Goal: Check status

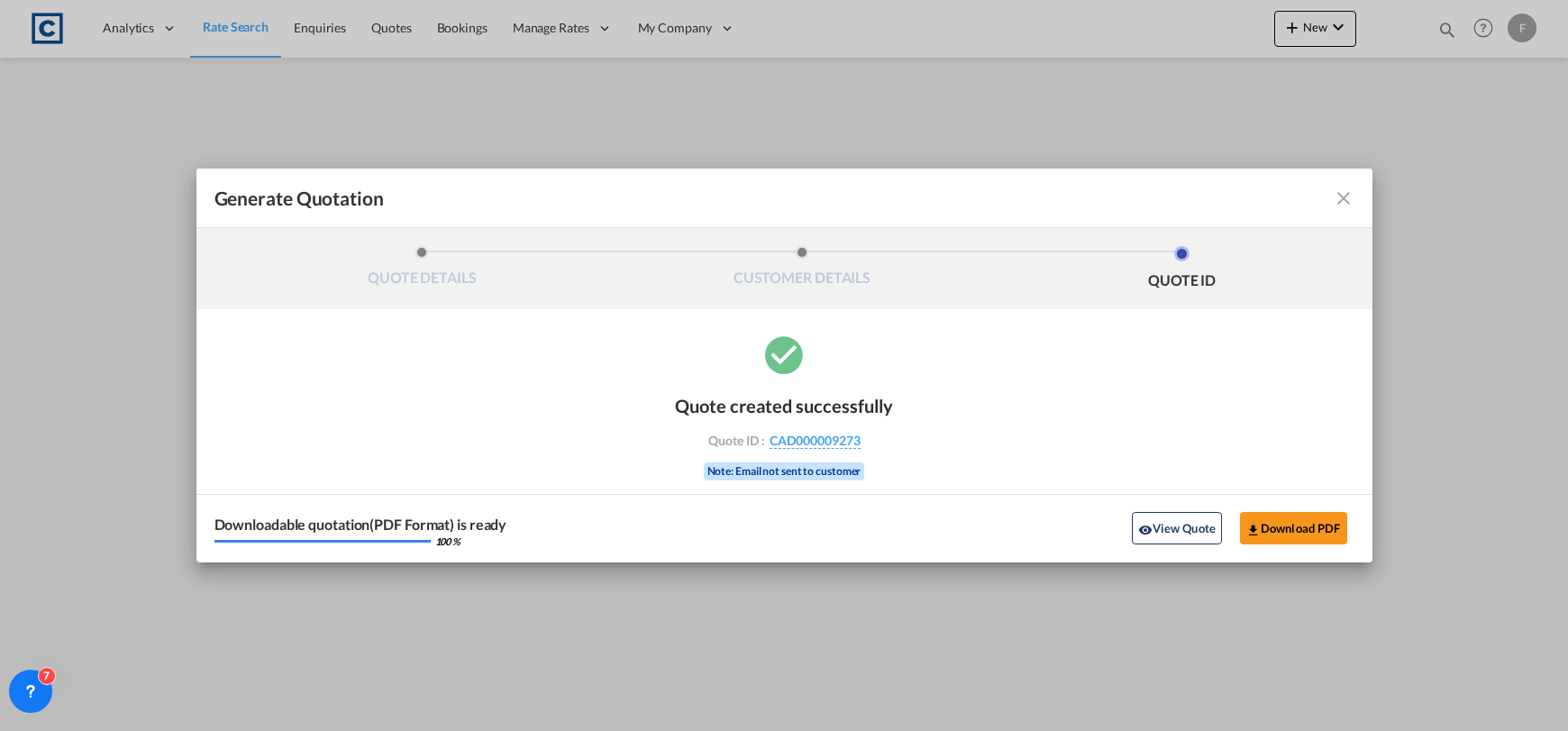
select select "Quotes"
click at [1343, 194] on md-icon "icon-close fg-AAA8AD cursor m-0" at bounding box center [1343, 198] width 21 height 21
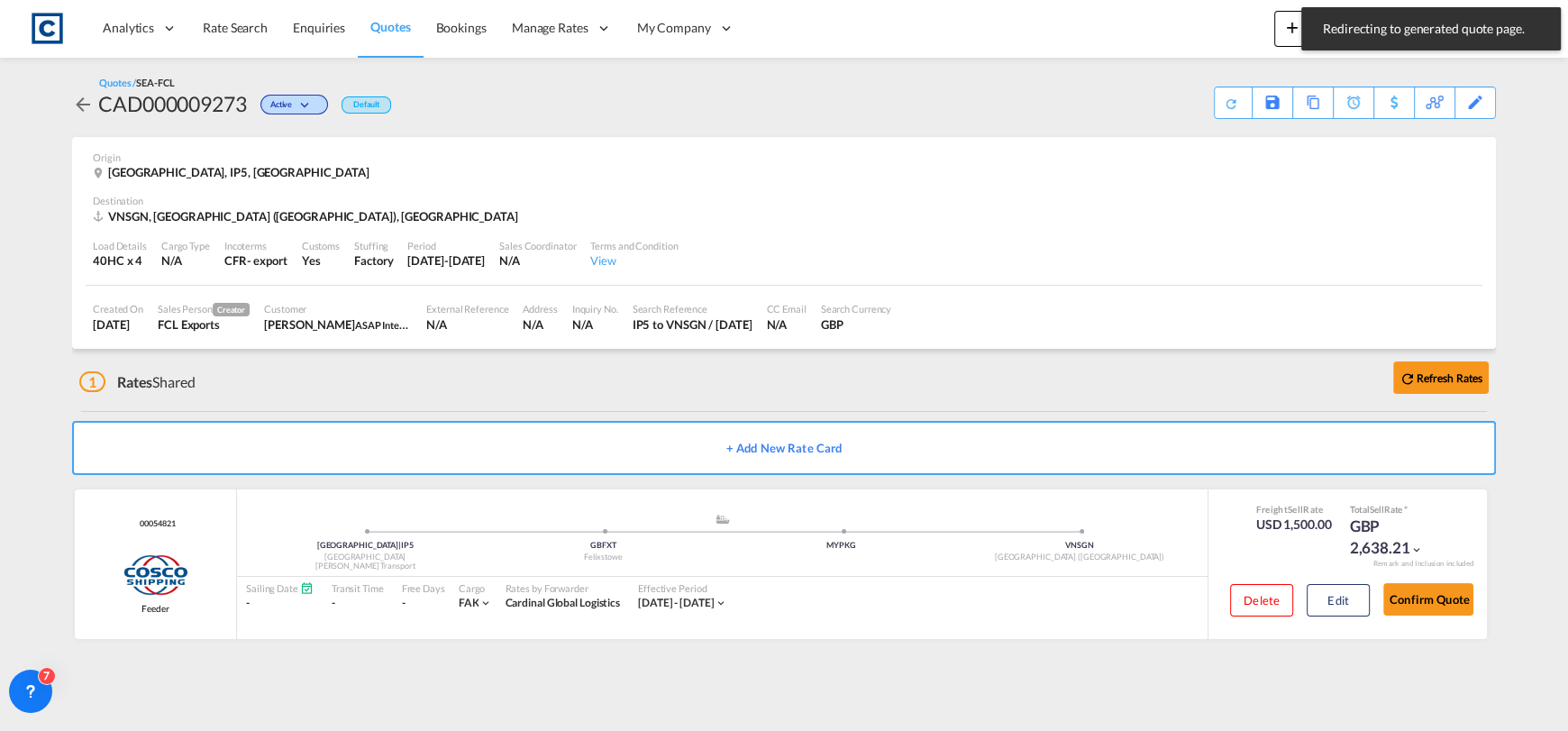
click at [1406, 56] on md-toast "Redirecting to generated quote page. Press Escape to dismiss." at bounding box center [1431, 29] width 274 height 58
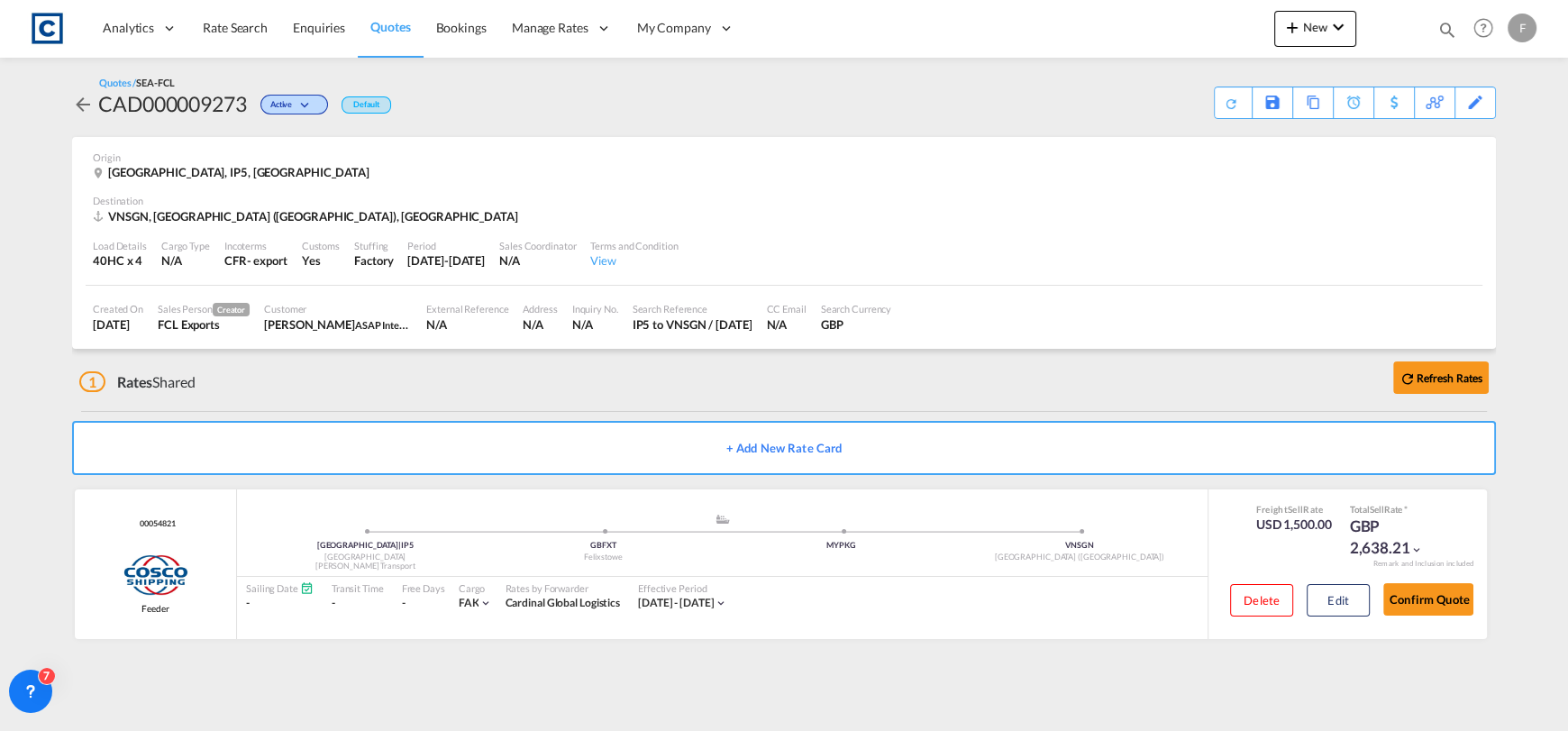
click at [1450, 27] on md-icon "icon-magnify" at bounding box center [1447, 29] width 19 height 19
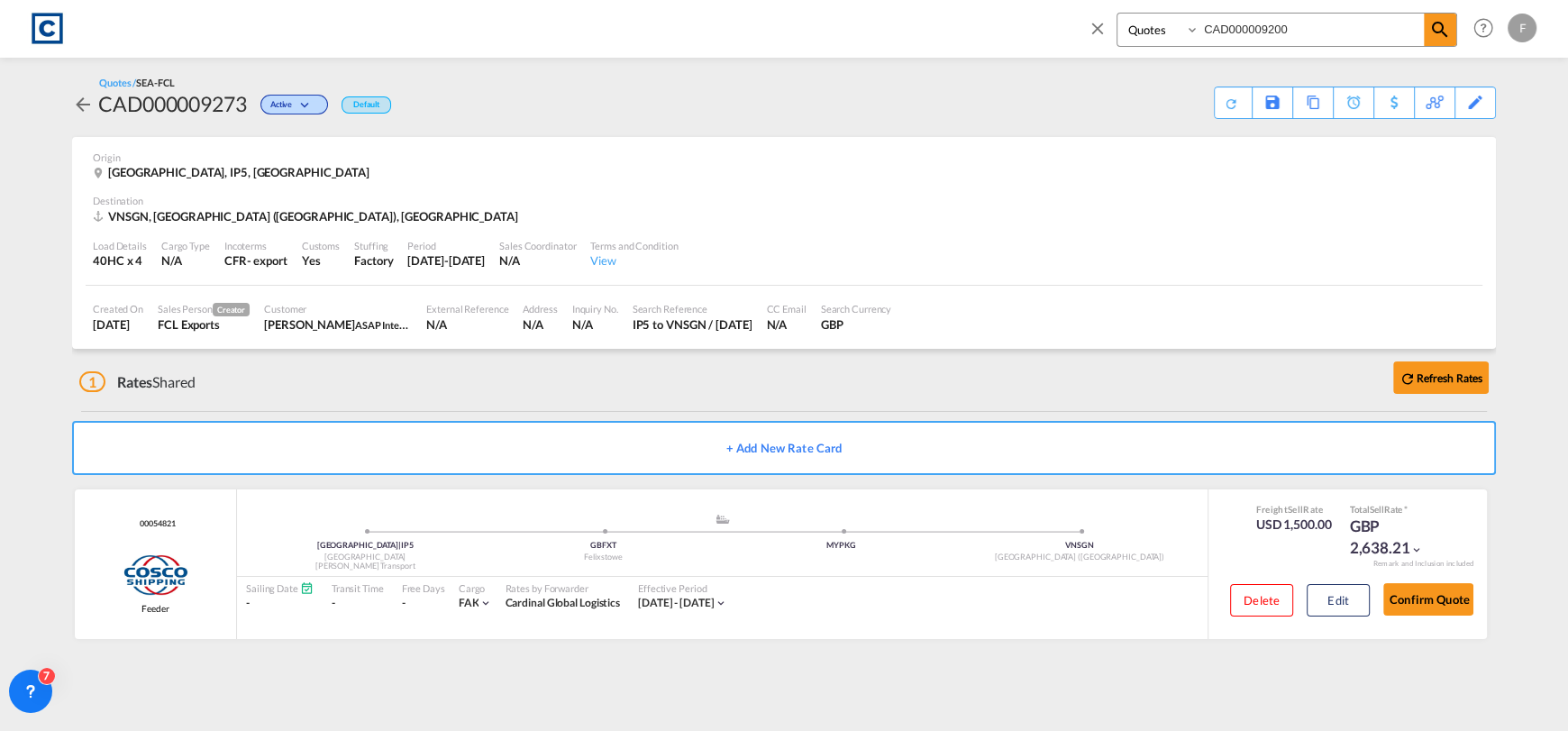
drag, startPoint x: 1377, startPoint y: 34, endPoint x: 1126, endPoint y: 66, distance: 253.0
click at [1130, 65] on md-content "Bookings Quotes Enquiries CAD000009200 Help Resources Product Release F My Prof…" at bounding box center [784, 365] width 1568 height 731
paste input "12"
type input "CAD000009120"
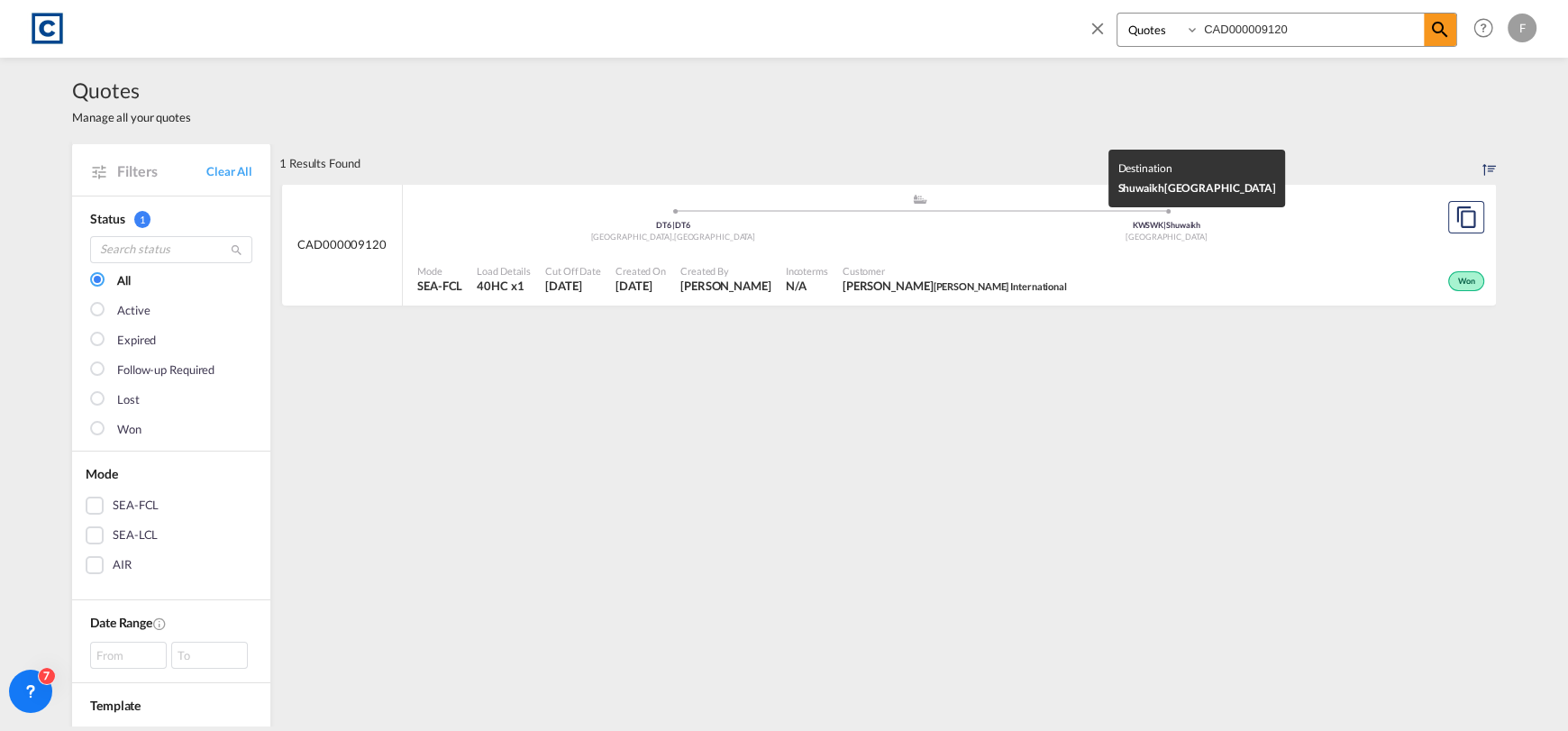
click at [1161, 245] on div ".a{fill:#aaa8ad;} .a{fill:#aaa8ad;} DT6 | DT6 [GEOGRAPHIC_DATA] , [GEOGRAPHIC_D…" at bounding box center [920, 220] width 1005 height 54
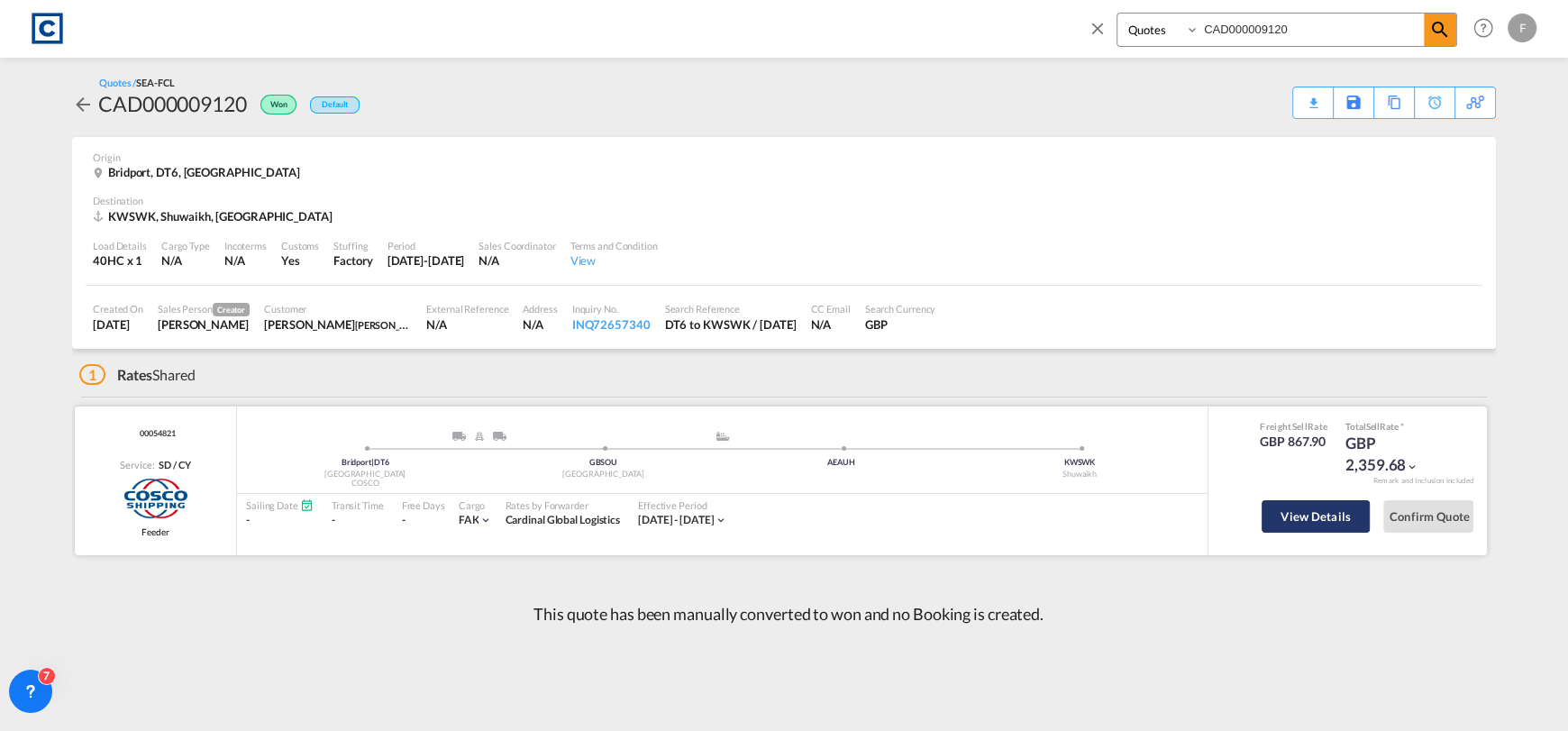
click at [1286, 506] on button "View Details" at bounding box center [1315, 517] width 108 height 33
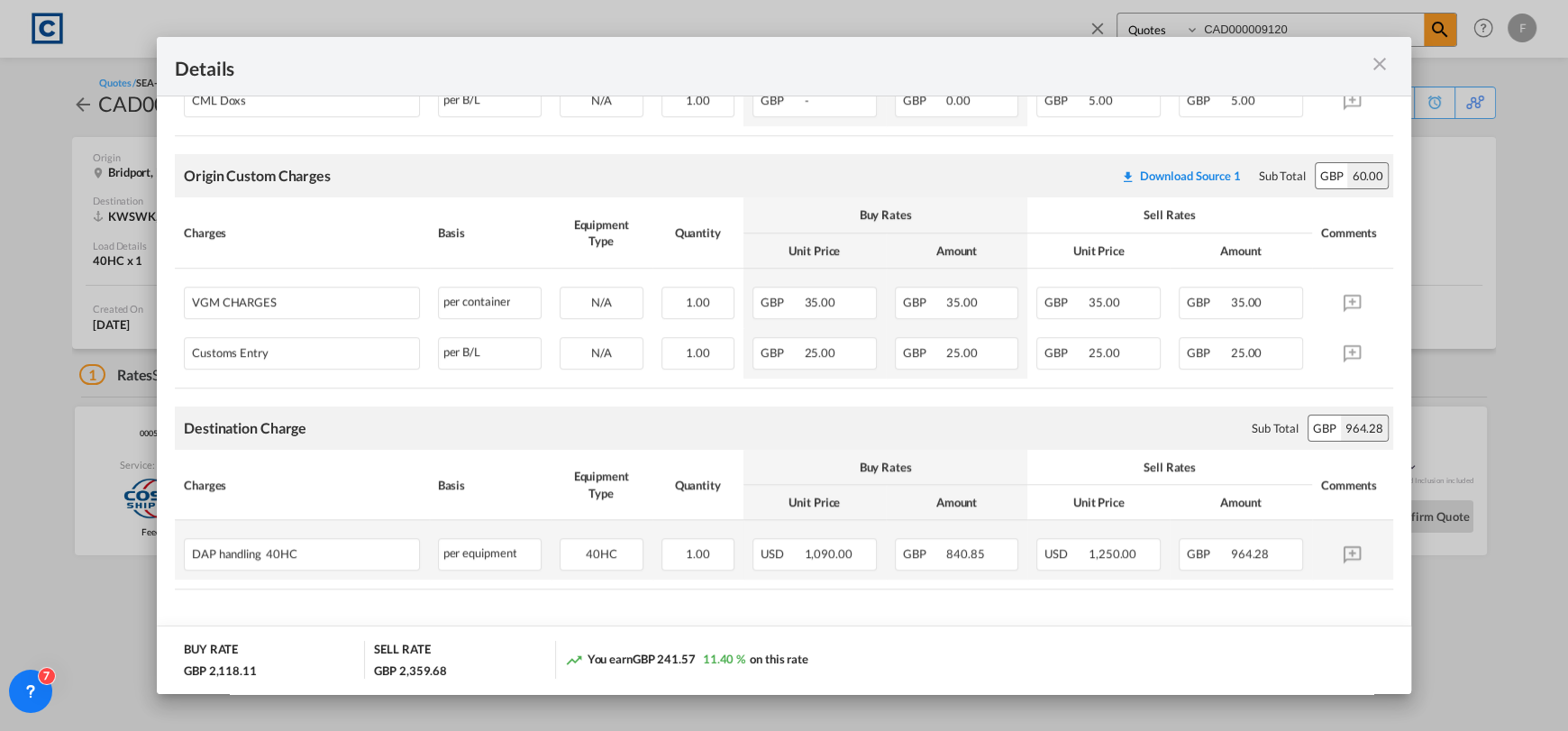
scroll to position [1185, 0]
